Goal: Task Accomplishment & Management: Use online tool/utility

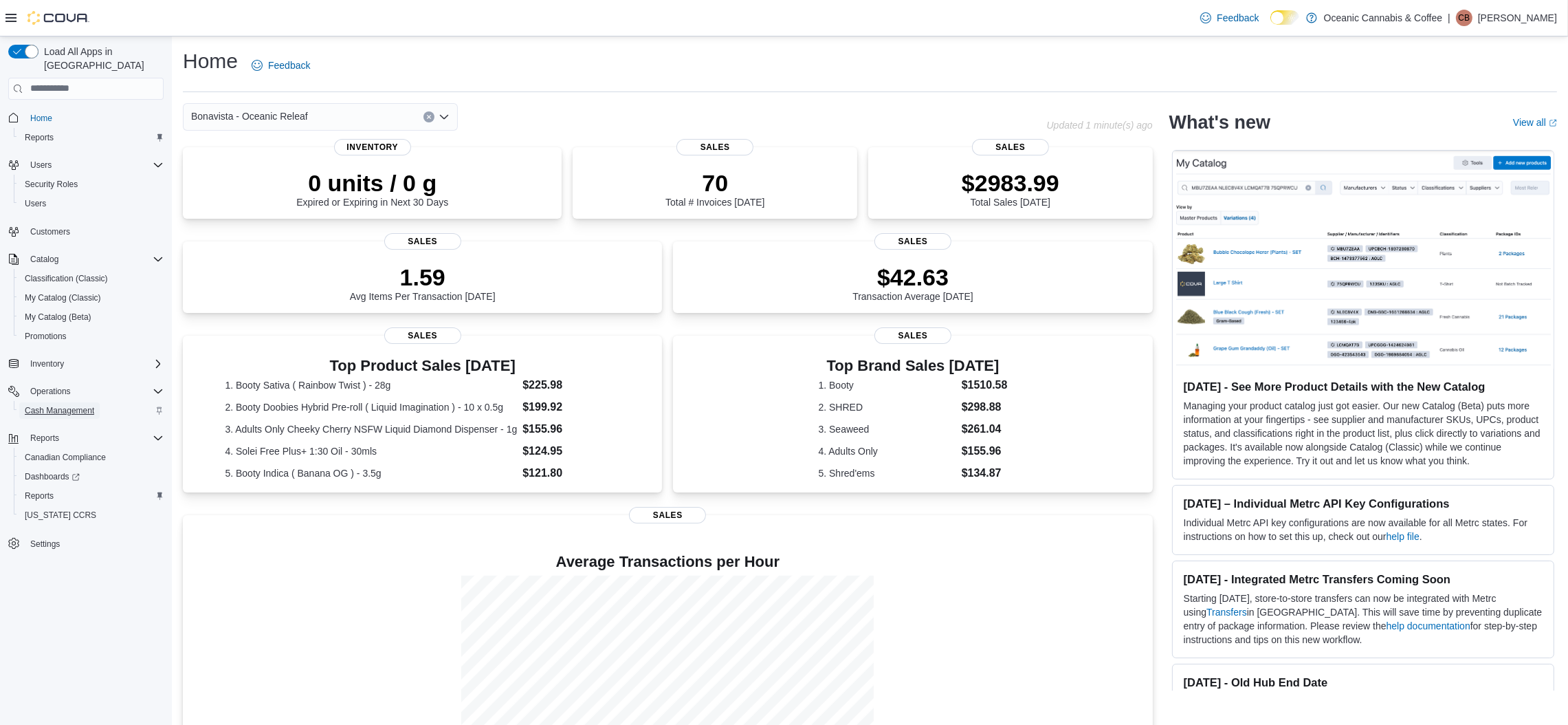
click at [71, 402] on span "Cash Management" at bounding box center [60, 410] width 70 height 16
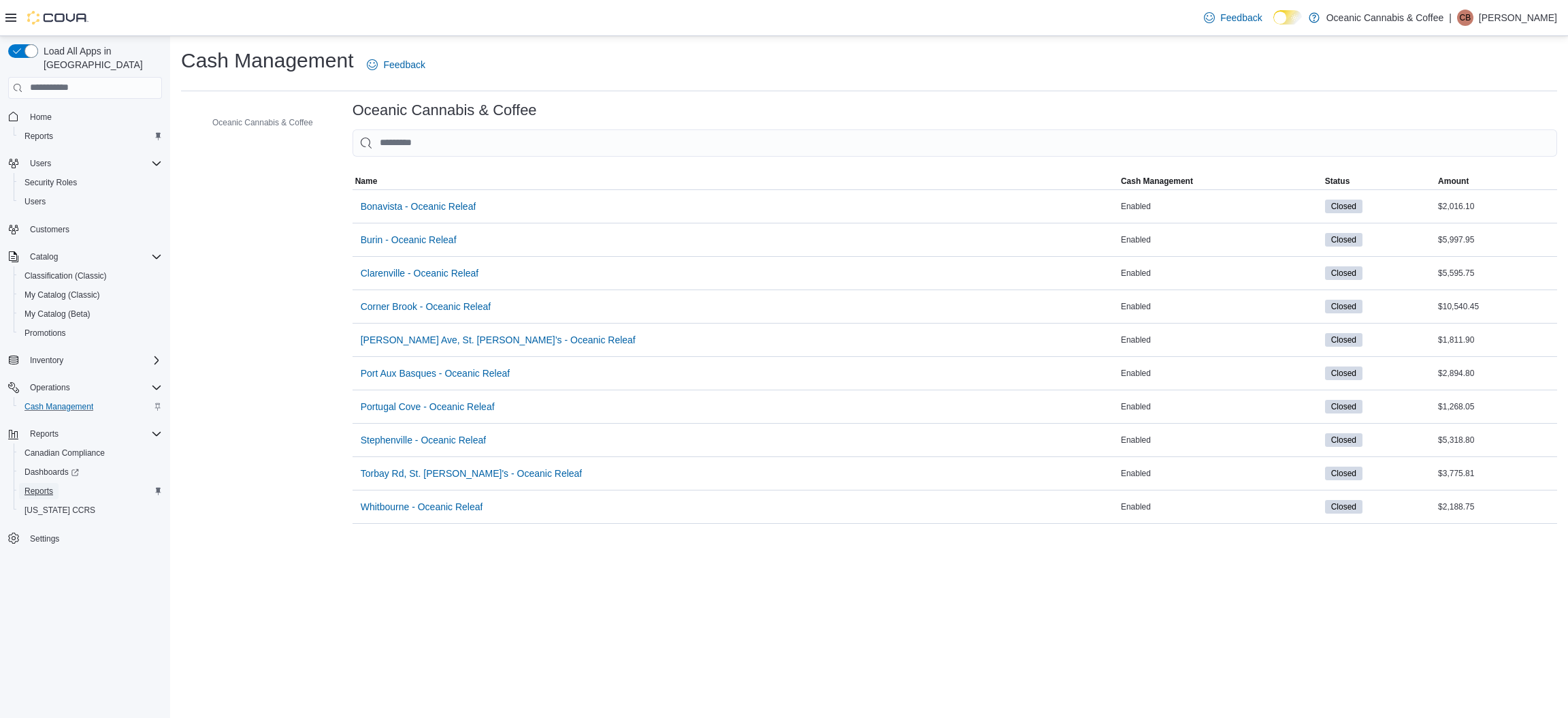
click at [42, 485] on span "Reports" at bounding box center [39, 491] width 29 height 11
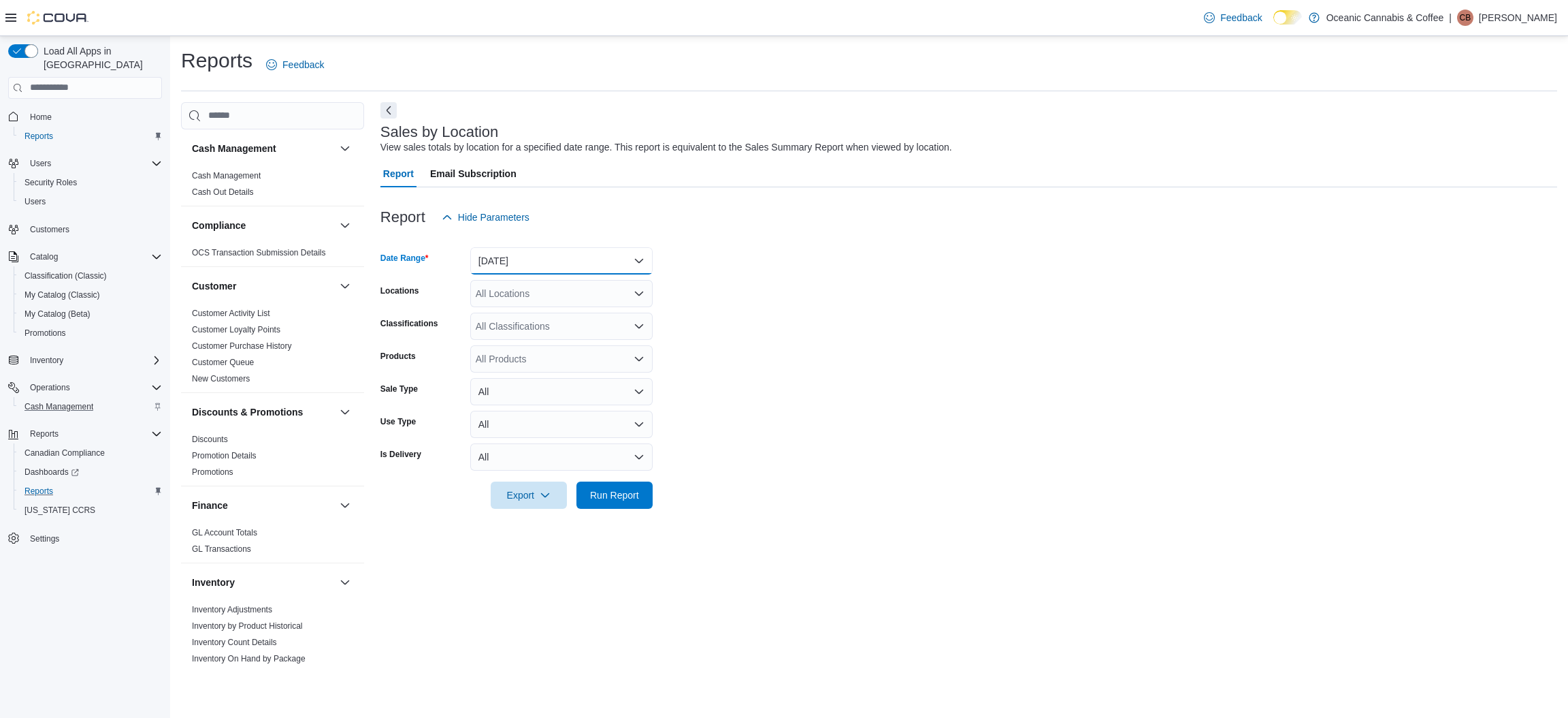
click at [607, 258] on button "Yesterday" at bounding box center [561, 260] width 182 height 27
click at [540, 316] on span "Today" at bounding box center [569, 315] width 155 height 16
click at [601, 485] on span "Run Report" at bounding box center [614, 494] width 60 height 27
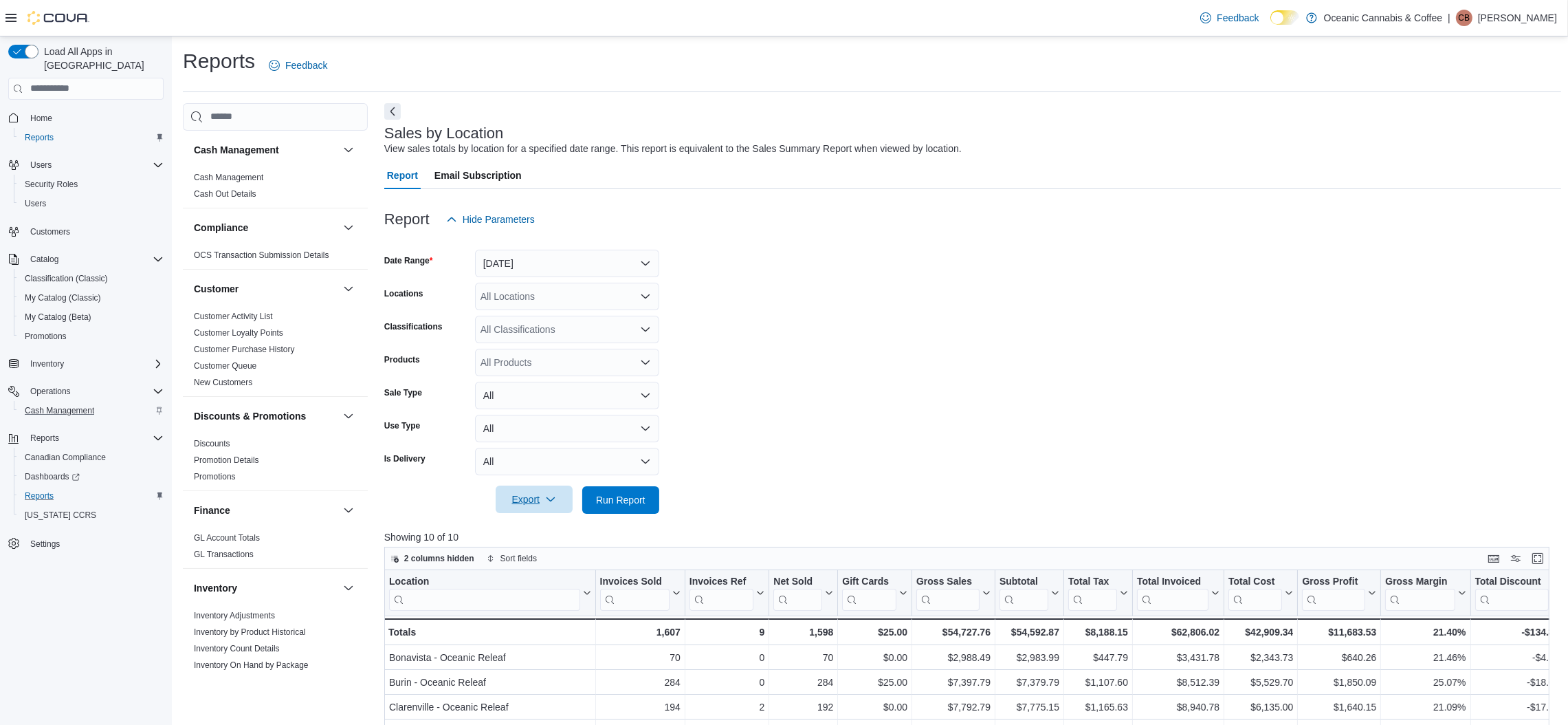
click at [559, 494] on span "Export" at bounding box center [534, 498] width 60 height 27
click at [549, 524] on span "Export to Excel" at bounding box center [536, 527] width 62 height 11
click at [877, 216] on div "Report Hide Parameters" at bounding box center [972, 219] width 1177 height 27
click at [233, 172] on link "Cash Management" at bounding box center [228, 177] width 70 height 9
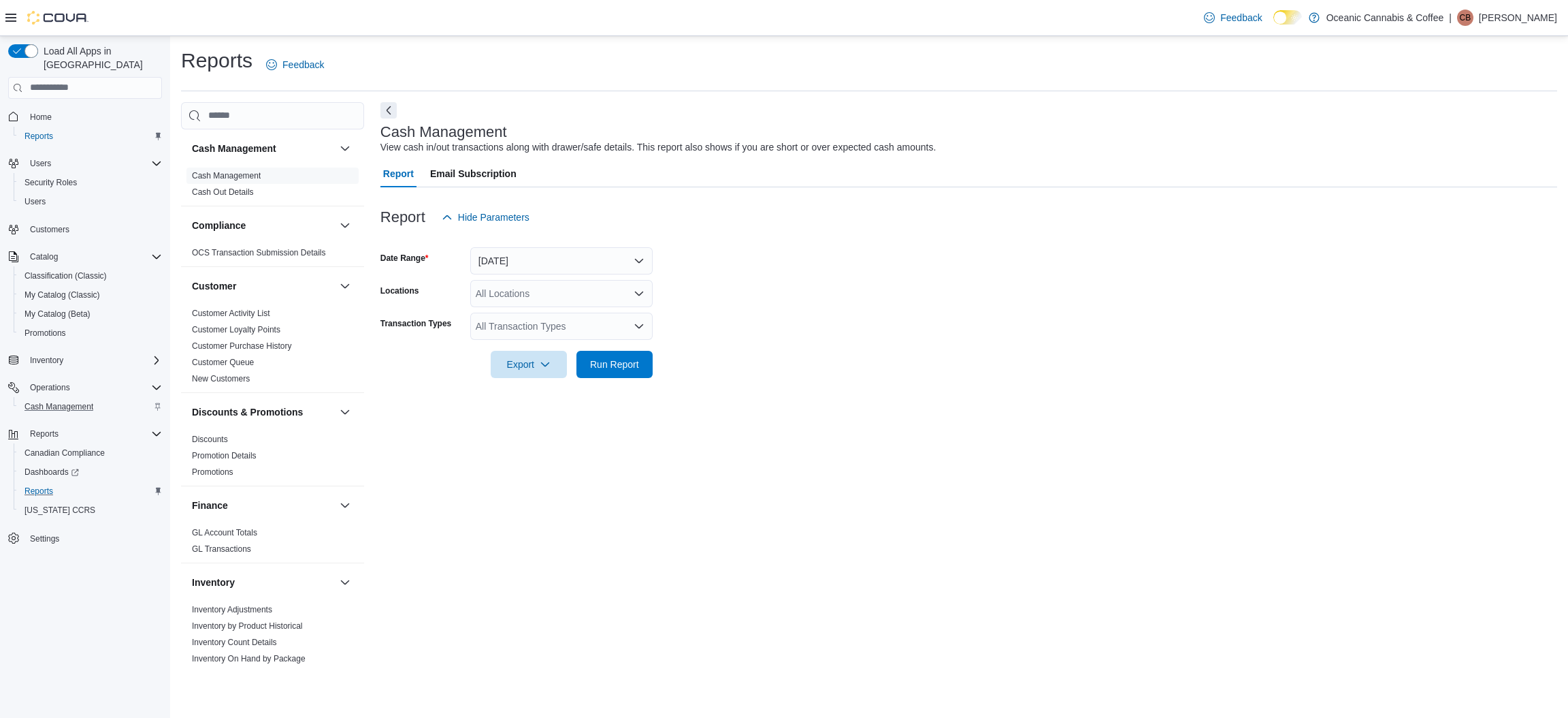
click at [607, 329] on div "All Transaction Types" at bounding box center [561, 326] width 182 height 27
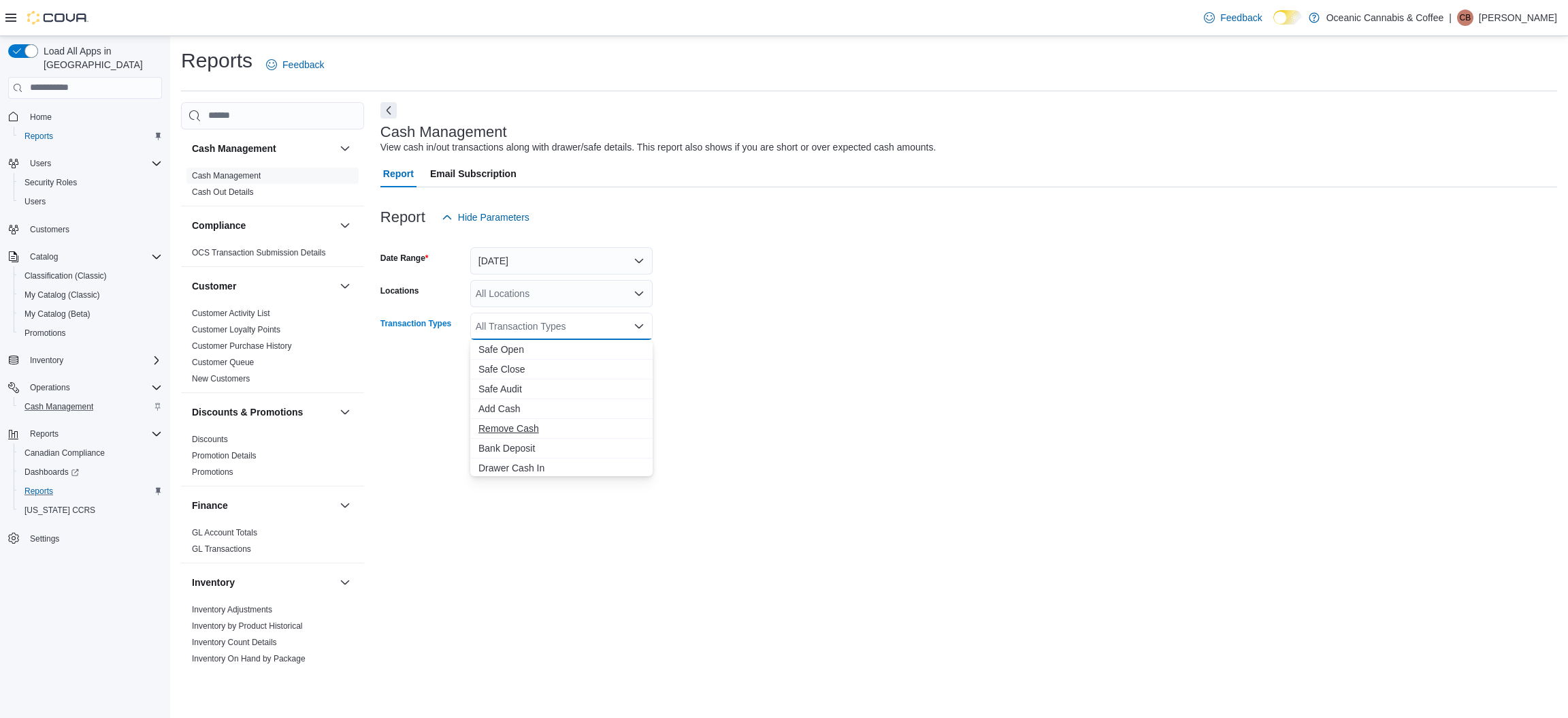
click at [513, 427] on span "Remove Cash" at bounding box center [562, 428] width 166 height 14
click at [515, 429] on span "Bank Deposit" at bounding box center [549, 428] width 140 height 14
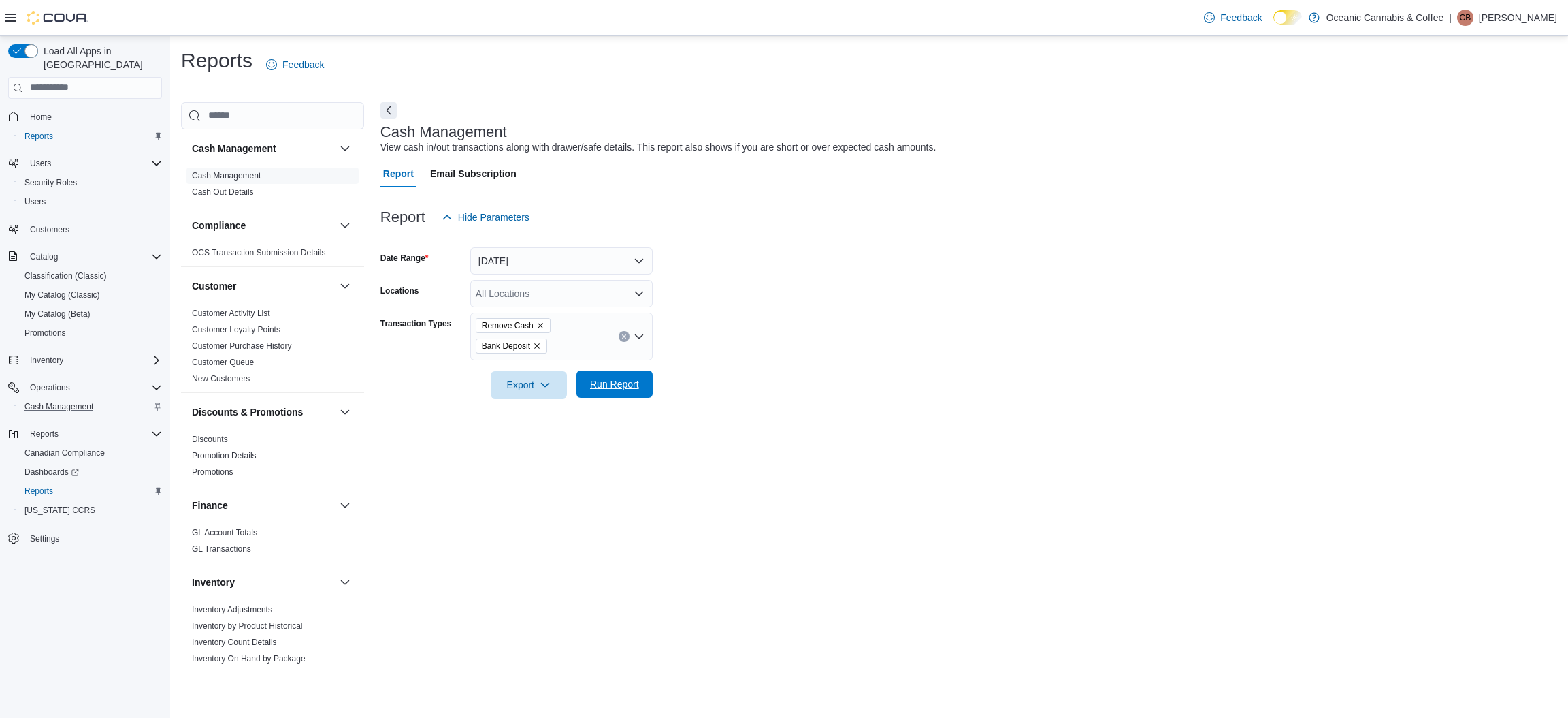
drag, startPoint x: 718, startPoint y: 369, endPoint x: 621, endPoint y: 383, distance: 98.0
click at [707, 369] on div at bounding box center [968, 366] width 1177 height 11
click at [612, 387] on span "Run Report" at bounding box center [614, 384] width 49 height 14
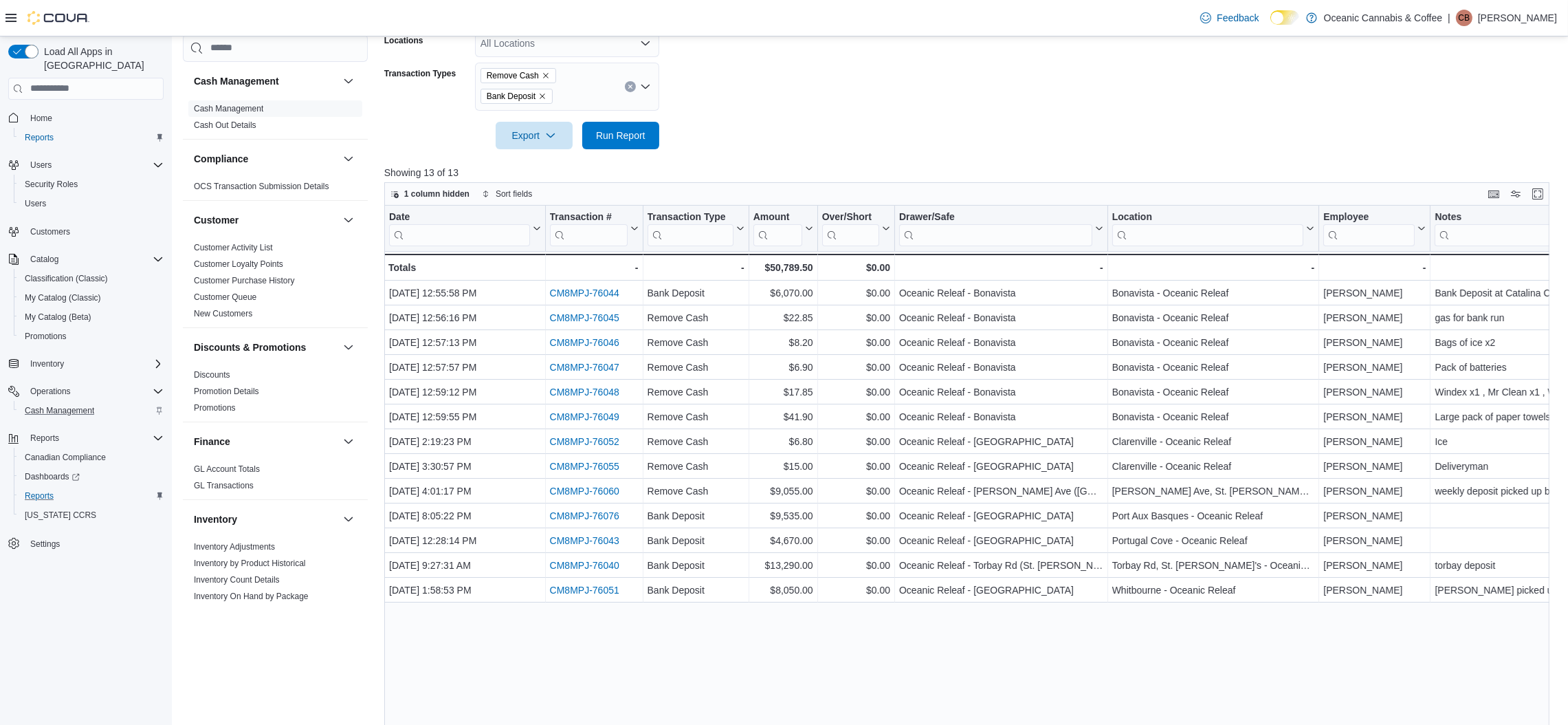
scroll to position [255, 0]
